Goal: Obtain resource: Download file/media

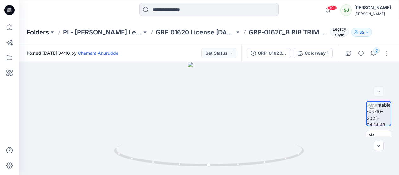
click at [41, 31] on p "Folders" at bounding box center [38, 32] width 22 height 9
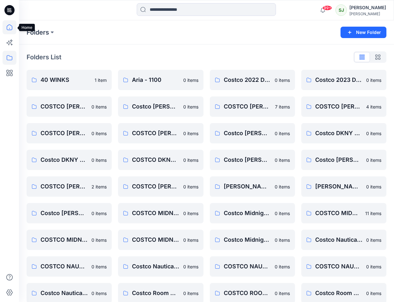
click at [11, 28] on icon at bounding box center [10, 27] width 14 height 14
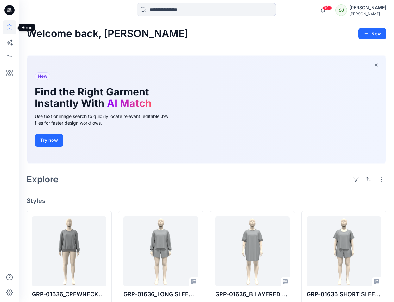
click at [10, 27] on icon at bounding box center [10, 27] width 14 height 14
click at [9, 60] on icon at bounding box center [10, 58] width 14 height 14
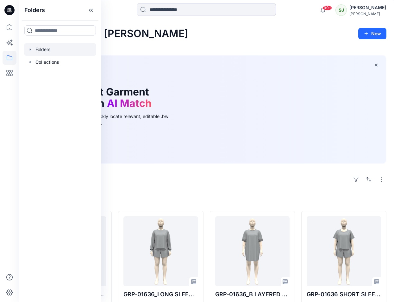
click at [43, 48] on div at bounding box center [60, 49] width 72 height 13
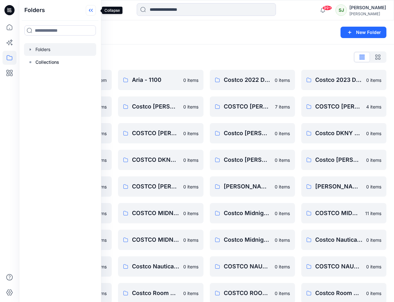
click at [92, 8] on icon at bounding box center [91, 10] width 10 height 10
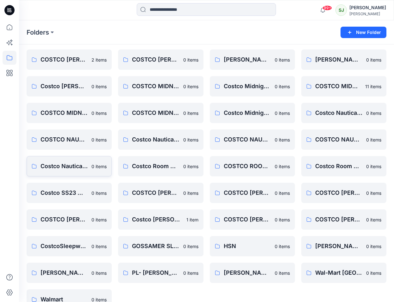
scroll to position [142, 0]
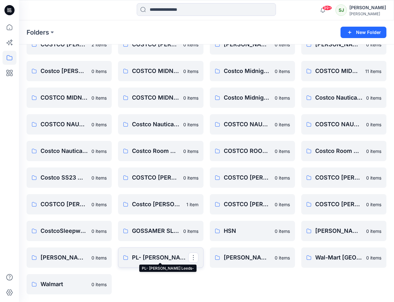
click at [147, 175] on p "PL- [PERSON_NAME] Leeds-" at bounding box center [160, 257] width 56 height 9
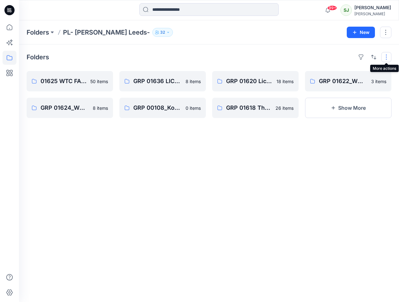
click at [387, 58] on button "button" at bounding box center [386, 57] width 10 height 10
click at [387, 32] on button "button" at bounding box center [385, 32] width 11 height 11
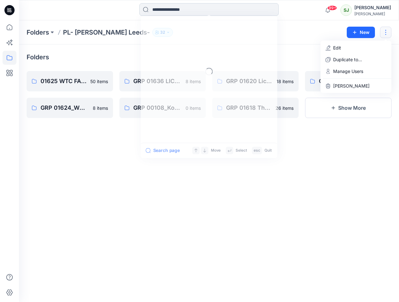
click at [165, 6] on input at bounding box center [208, 9] width 139 height 13
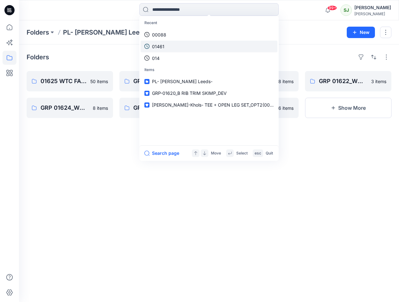
click at [162, 47] on p "01461" at bounding box center [158, 46] width 12 height 7
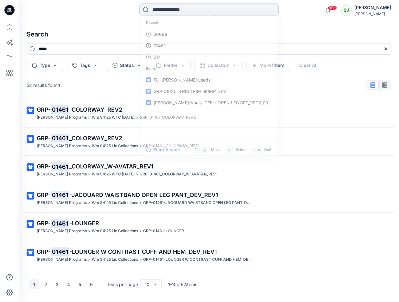
click at [193, 13] on input at bounding box center [208, 9] width 139 height 13
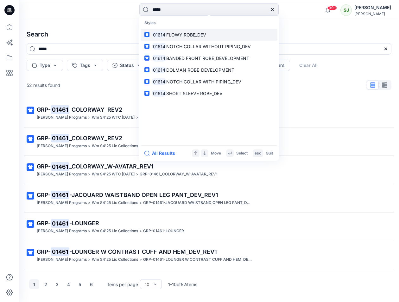
type input "*****"
click at [198, 35] on span "FLOWY ROBE_DEV" at bounding box center [186, 34] width 40 height 5
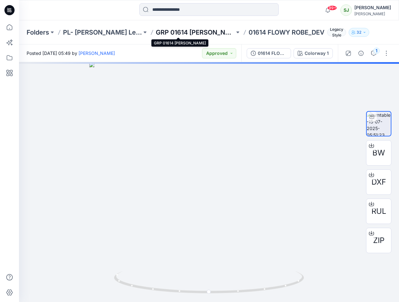
click at [164, 30] on p "GRP 01614 [PERSON_NAME]" at bounding box center [195, 32] width 79 height 9
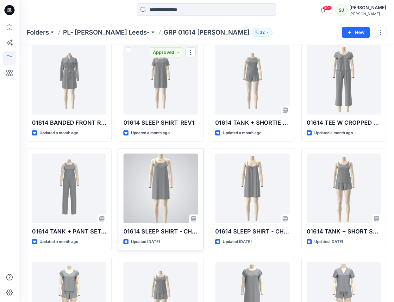
scroll to position [95, 0]
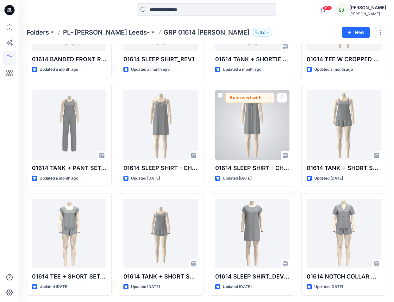
click at [261, 124] on div at bounding box center [252, 125] width 74 height 70
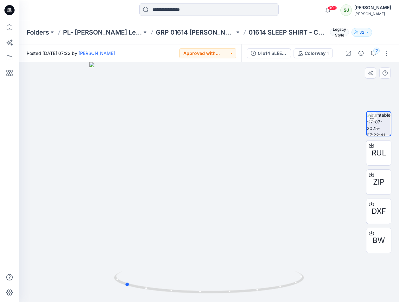
drag, startPoint x: 185, startPoint y: 242, endPoint x: 287, endPoint y: 239, distance: 102.0
click at [287, 175] on div at bounding box center [209, 181] width 380 height 239
drag, startPoint x: 258, startPoint y: 203, endPoint x: 213, endPoint y: 199, distance: 44.2
click at [213, 175] on div at bounding box center [209, 181] width 380 height 239
click at [156, 34] on p "GRP 01614 [PERSON_NAME]" at bounding box center [195, 32] width 79 height 9
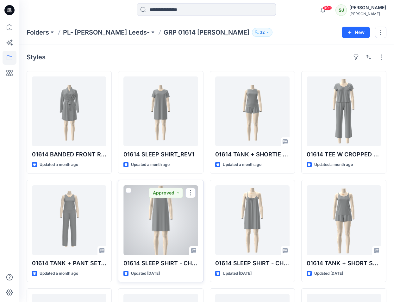
click at [164, 175] on div at bounding box center [161, 220] width 74 height 70
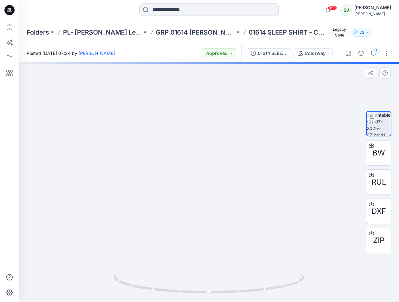
drag, startPoint x: 195, startPoint y: 139, endPoint x: 212, endPoint y: 149, distance: 19.2
click at [209, 144] on img at bounding box center [209, 161] width 332 height 281
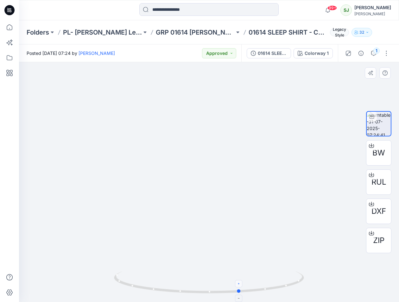
drag, startPoint x: 207, startPoint y: 293, endPoint x: 238, endPoint y: 281, distance: 33.4
click at [238, 175] on icon at bounding box center [210, 283] width 192 height 24
drag, startPoint x: 231, startPoint y: 194, endPoint x: 277, endPoint y: 202, distance: 46.4
click at [277, 175] on img at bounding box center [209, 172] width 301 height 258
drag, startPoint x: 241, startPoint y: 291, endPoint x: 212, endPoint y: 288, distance: 29.3
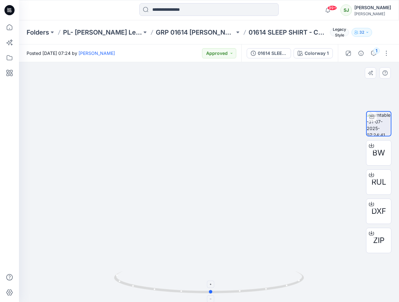
click at [212, 175] on icon at bounding box center [210, 283] width 192 height 24
drag, startPoint x: 207, startPoint y: 91, endPoint x: 208, endPoint y: 139, distance: 48.8
click at [210, 139] on img at bounding box center [212, 173] width 455 height 258
click at [211, 175] on icon at bounding box center [210, 283] width 192 height 24
drag, startPoint x: 211, startPoint y: 294, endPoint x: 260, endPoint y: 283, distance: 50.3
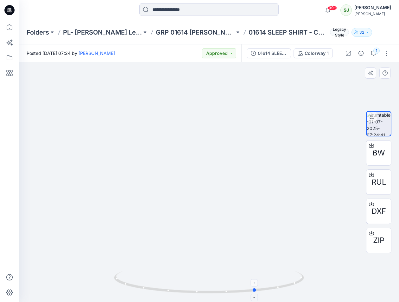
click at [260, 175] on icon at bounding box center [210, 283] width 192 height 24
click at [373, 50] on button "1" at bounding box center [374, 53] width 10 height 10
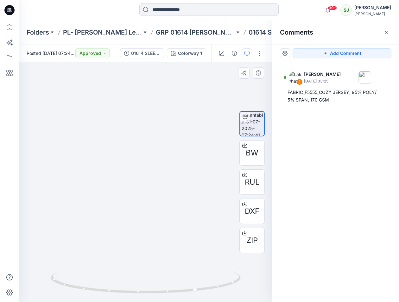
click at [135, 162] on img at bounding box center [159, 166] width 618 height 270
drag, startPoint x: 196, startPoint y: 282, endPoint x: 178, endPoint y: 286, distance: 18.4
click at [178, 175] on icon at bounding box center [147, 283] width 192 height 24
drag, startPoint x: 127, startPoint y: 181, endPoint x: 173, endPoint y: 182, distance: 46.3
click at [173, 175] on img at bounding box center [192, 166] width 618 height 269
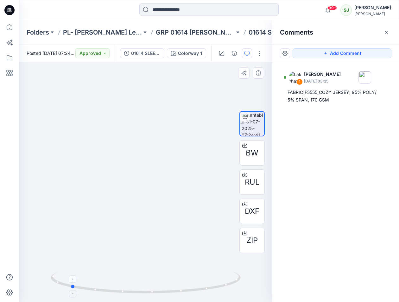
drag, startPoint x: 197, startPoint y: 291, endPoint x: 81, endPoint y: 284, distance: 115.5
click at [70, 175] on icon at bounding box center [147, 283] width 192 height 24
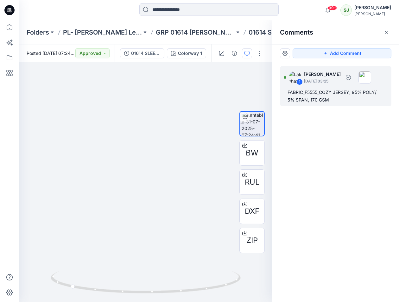
click at [286, 77] on div at bounding box center [285, 77] width 3 height 3
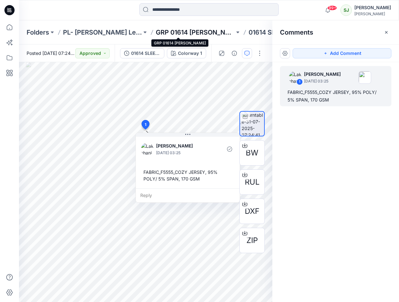
click at [182, 33] on p "GRP 01614 [PERSON_NAME]" at bounding box center [195, 32] width 79 height 9
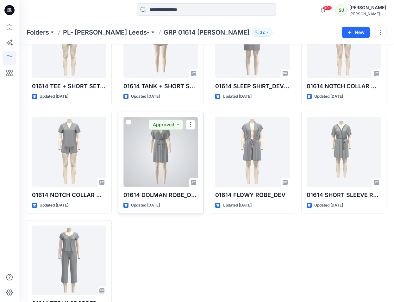
scroll to position [313, 0]
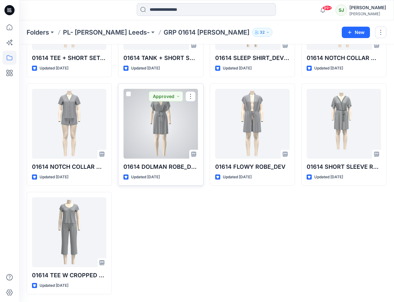
click at [159, 125] on div at bounding box center [161, 124] width 74 height 70
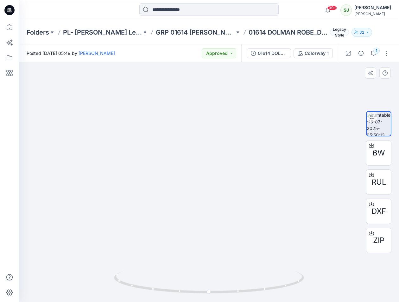
drag, startPoint x: 197, startPoint y: 109, endPoint x: 195, endPoint y: 190, distance: 81.1
click at [195, 175] on img at bounding box center [208, 137] width 219 height 328
drag, startPoint x: 210, startPoint y: 291, endPoint x: 308, endPoint y: 272, distance: 99.5
click at [308, 175] on div at bounding box center [209, 181] width 380 height 239
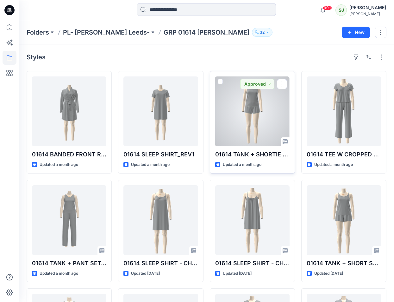
click at [250, 98] on div at bounding box center [252, 111] width 74 height 70
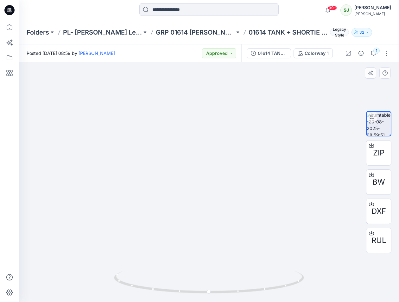
drag, startPoint x: 215, startPoint y: 140, endPoint x: 201, endPoint y: 202, distance: 63.3
click at [201, 175] on img at bounding box center [209, 159] width 172 height 286
drag, startPoint x: 176, startPoint y: 201, endPoint x: 258, endPoint y: 208, distance: 82.4
click at [258, 175] on img at bounding box center [209, 162] width 172 height 278
drag, startPoint x: 209, startPoint y: 292, endPoint x: 199, endPoint y: 277, distance: 18.3
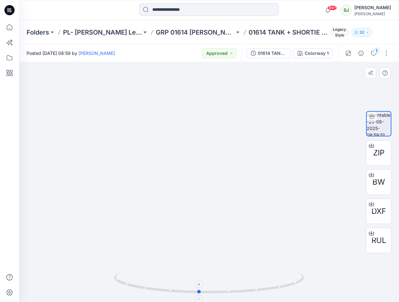
click at [199, 175] on icon at bounding box center [210, 283] width 192 height 24
click at [374, 124] on img at bounding box center [379, 123] width 24 height 24
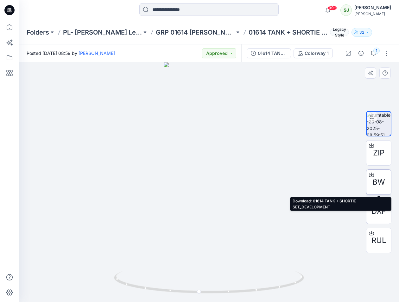
click at [383, 175] on span "BW" at bounding box center [378, 181] width 13 height 11
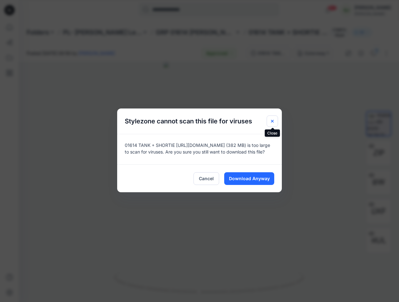
click at [267, 118] on button "Close" at bounding box center [272, 120] width 11 height 11
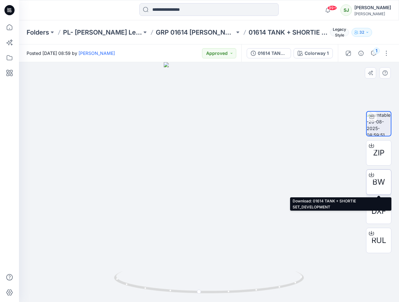
click at [379, 175] on span "BW" at bounding box center [378, 181] width 13 height 11
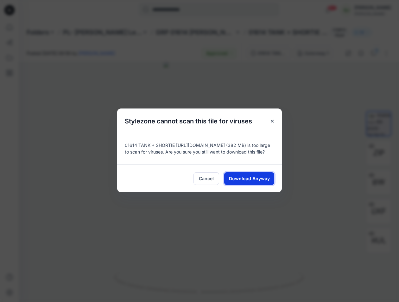
click at [245, 175] on span "Download Anyway" at bounding box center [249, 178] width 41 height 7
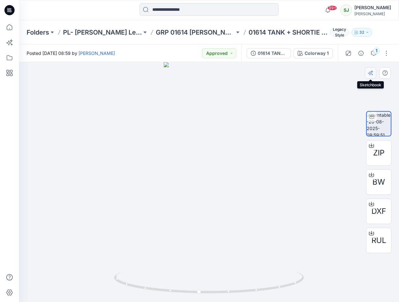
click at [369, 74] on icon "button" at bounding box center [370, 72] width 5 height 5
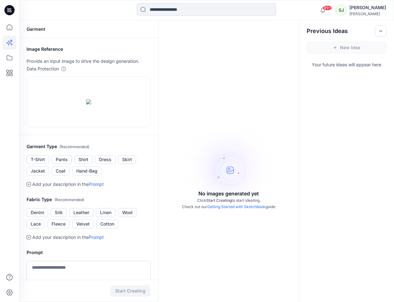
click at [95, 175] on link "Prompt" at bounding box center [96, 183] width 15 height 5
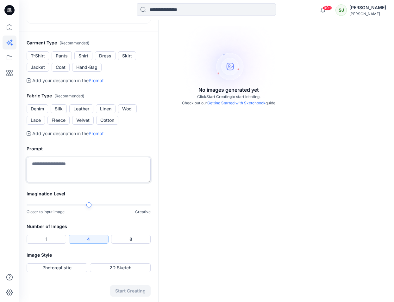
drag, startPoint x: 79, startPoint y: 164, endPoint x: 19, endPoint y: 161, distance: 59.9
click at [14, 161] on div "99+ Notifications Senal J shared GRP-01623 TODDLER WIDE LEG OPT2_DEVELOPMENT in…" at bounding box center [197, 98] width 394 height 405
click at [39, 162] on textarea "**********" at bounding box center [89, 169] width 124 height 25
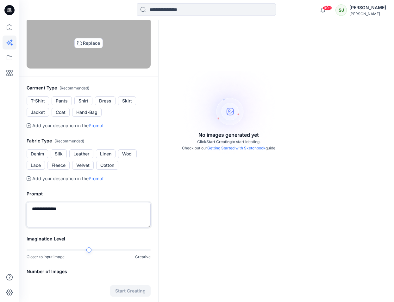
type textarea "**********"
click at [86, 46] on img at bounding box center [88, 43] width 5 height 5
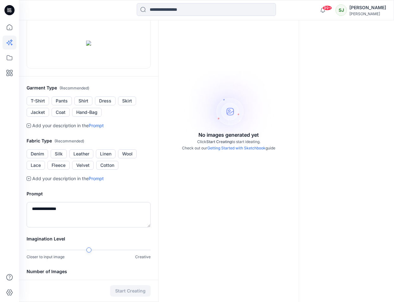
scroll to position [185, 0]
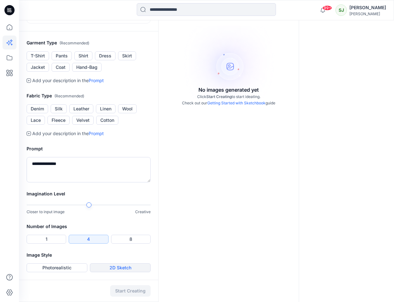
click at [128, 175] on button "2D Sketch" at bounding box center [120, 267] width 61 height 9
click at [129, 175] on button "Start Creating" at bounding box center [130, 290] width 41 height 11
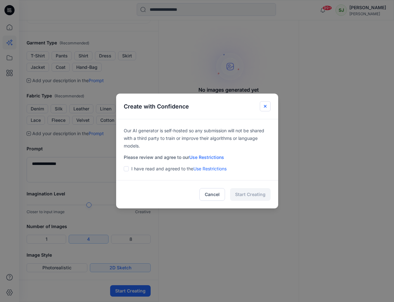
click at [263, 106] on button "Close" at bounding box center [265, 106] width 11 height 10
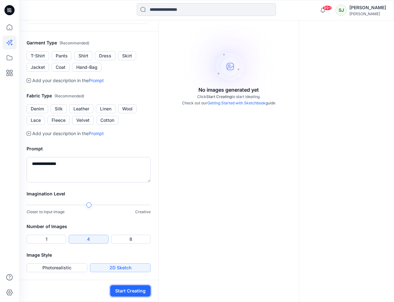
click at [136, 175] on button "Start Creating" at bounding box center [130, 290] width 41 height 11
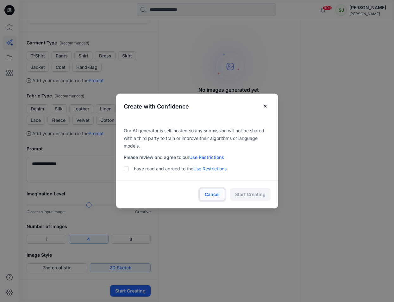
click at [225, 175] on button "Cancel" at bounding box center [213, 194] width 26 height 13
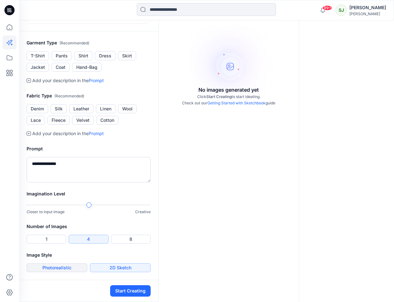
click at [67, 175] on button "Photorealistic" at bounding box center [57, 267] width 61 height 9
click at [116, 175] on button "Start Creating" at bounding box center [130, 290] width 41 height 11
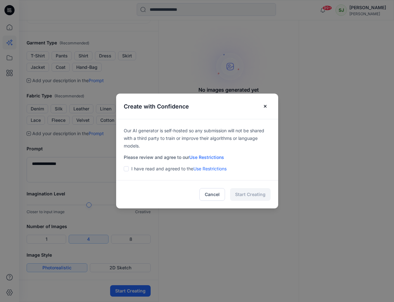
click at [131, 169] on div "I have read and agreed to the Use Restrictions" at bounding box center [197, 169] width 147 height 8
click at [129, 169] on span at bounding box center [126, 168] width 5 height 5
click at [248, 175] on button "Start Creating" at bounding box center [250, 194] width 41 height 13
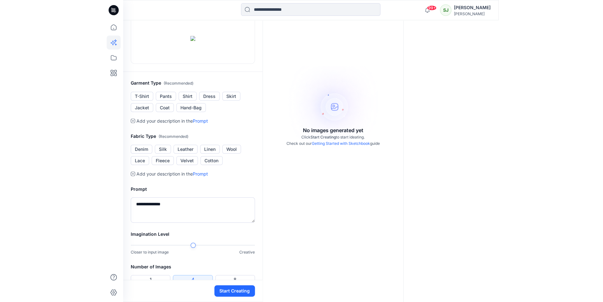
scroll to position [0, 0]
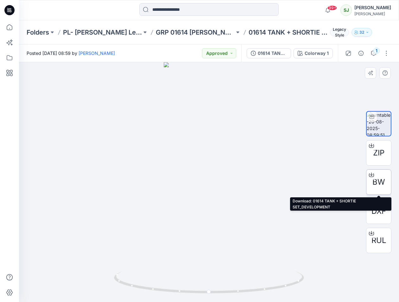
click at [382, 175] on span "BW" at bounding box center [378, 181] width 13 height 11
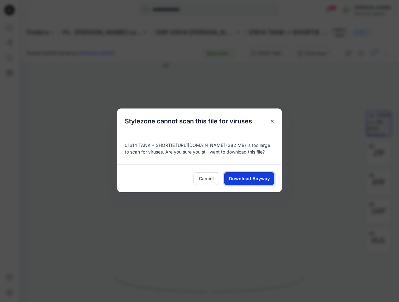
click at [236, 175] on span "Download Anyway" at bounding box center [249, 178] width 41 height 7
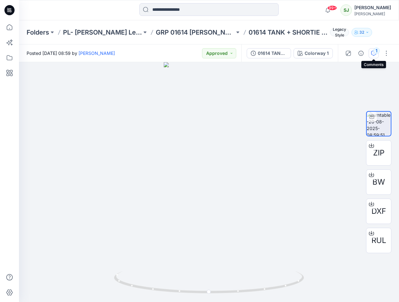
click at [375, 55] on icon "button" at bounding box center [373, 53] width 5 height 5
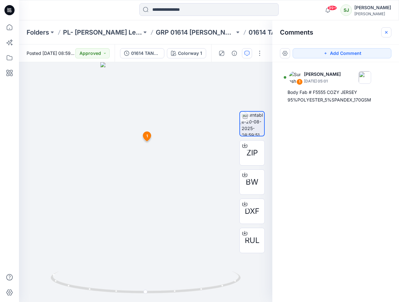
click at [386, 34] on icon "button" at bounding box center [386, 32] width 5 height 5
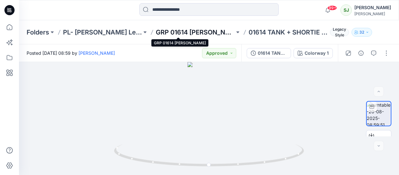
click at [171, 30] on p "GRP 01614 [PERSON_NAME]" at bounding box center [195, 32] width 79 height 9
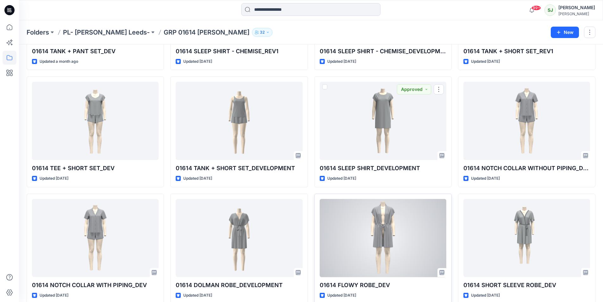
scroll to position [355, 0]
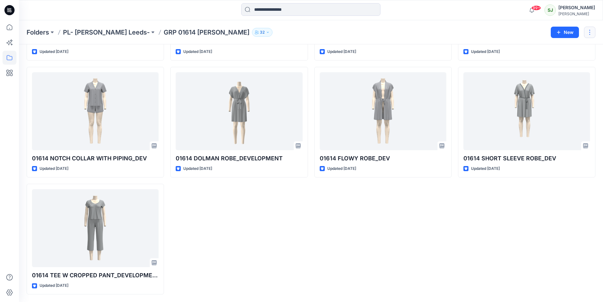
click at [481, 34] on button "button" at bounding box center [589, 32] width 11 height 11
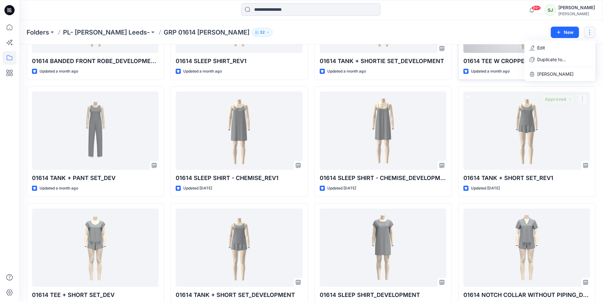
scroll to position [0, 0]
